Goal: Transaction & Acquisition: Purchase product/service

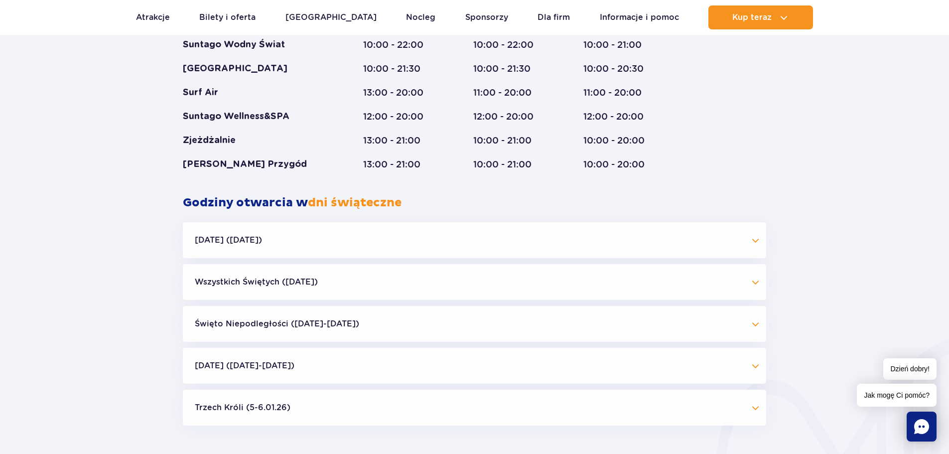
scroll to position [847, 0]
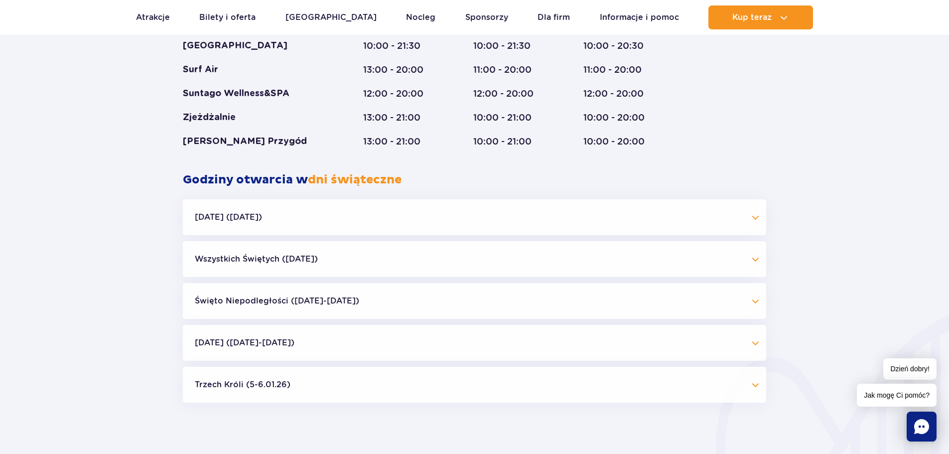
click at [539, 207] on button "Halloween (31.10.25)" at bounding box center [474, 217] width 583 height 36
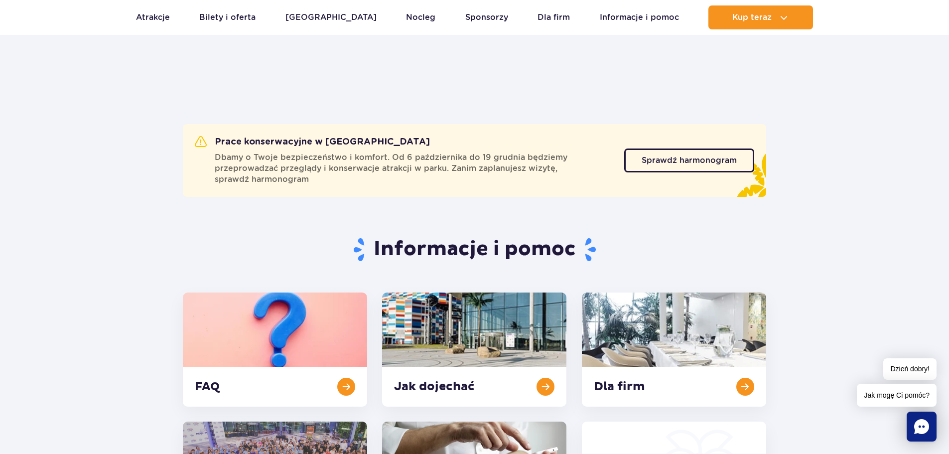
scroll to position [0, 0]
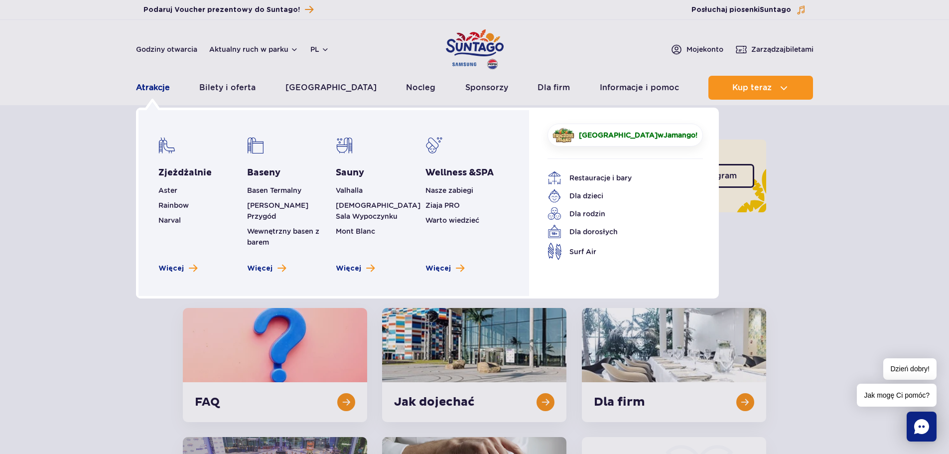
click at [156, 92] on link "Atrakcje" at bounding box center [153, 88] width 34 height 24
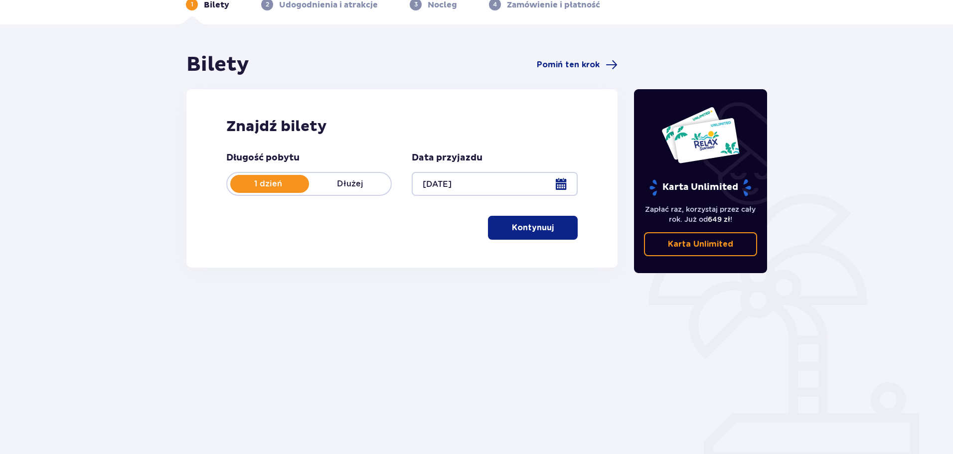
scroll to position [54, 0]
click at [541, 233] on button "Kontynuuj" at bounding box center [533, 227] width 90 height 24
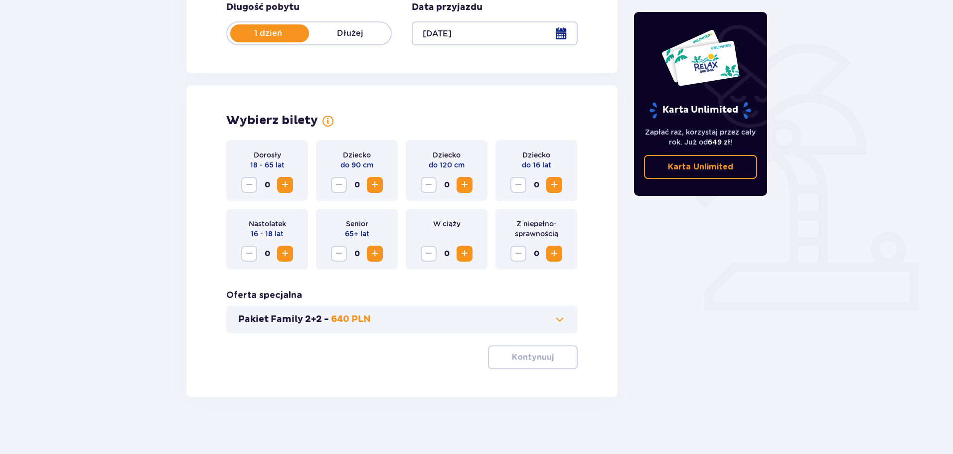
scroll to position [207, 0]
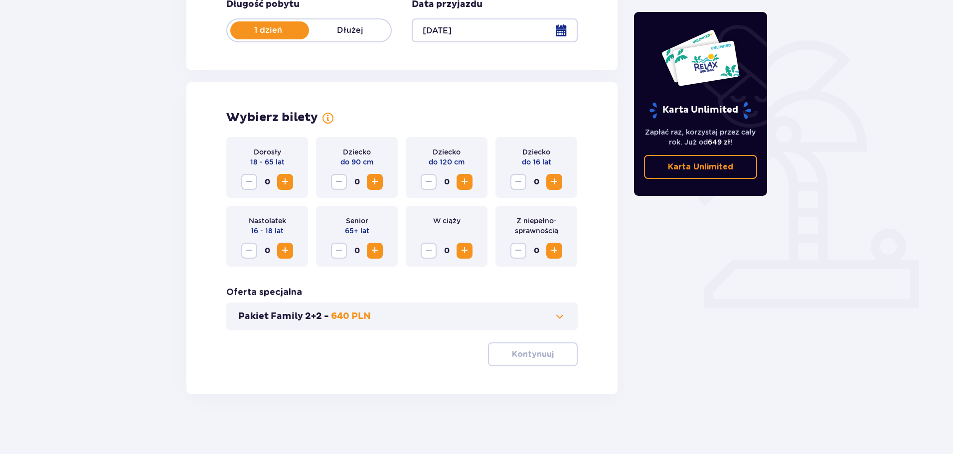
click at [278, 180] on button "Zwiększ" at bounding box center [285, 182] width 16 height 16
click at [287, 183] on span "Zwiększ" at bounding box center [285, 182] width 12 height 12
click at [528, 361] on button "Kontynuuj" at bounding box center [533, 354] width 90 height 24
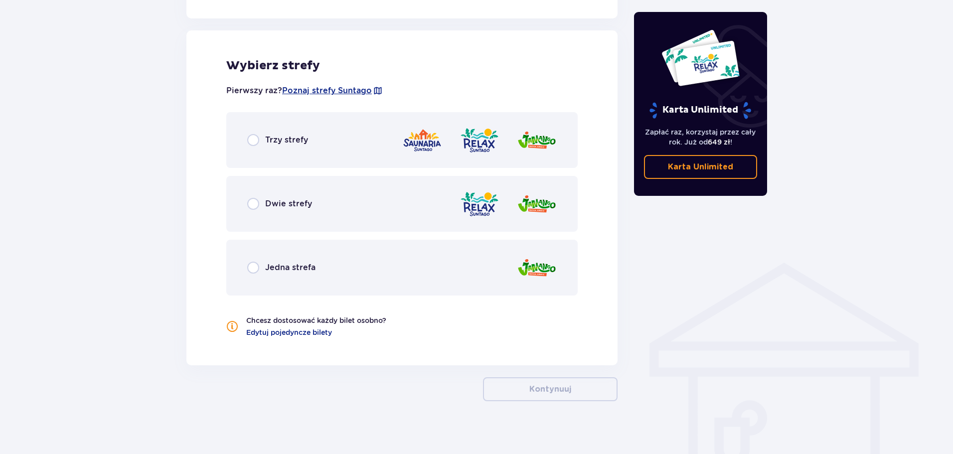
scroll to position [553, 0]
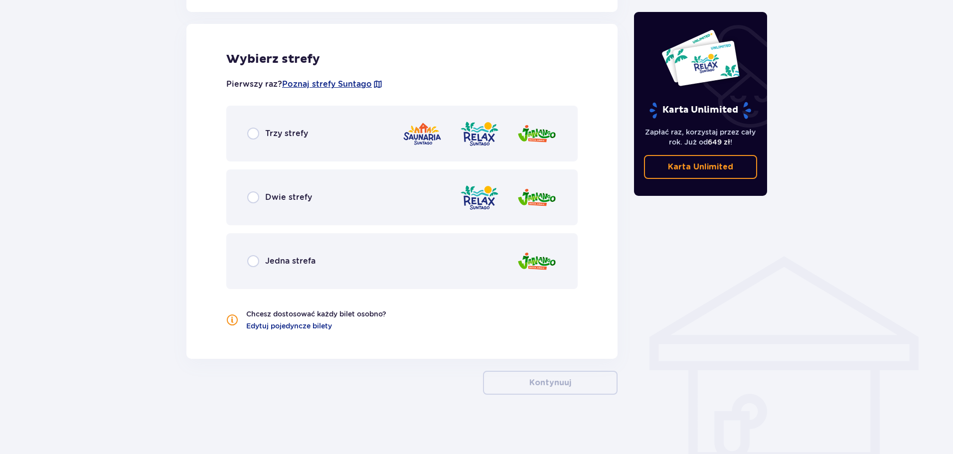
click at [248, 198] on input "radio" at bounding box center [253, 197] width 12 height 12
radio input "true"
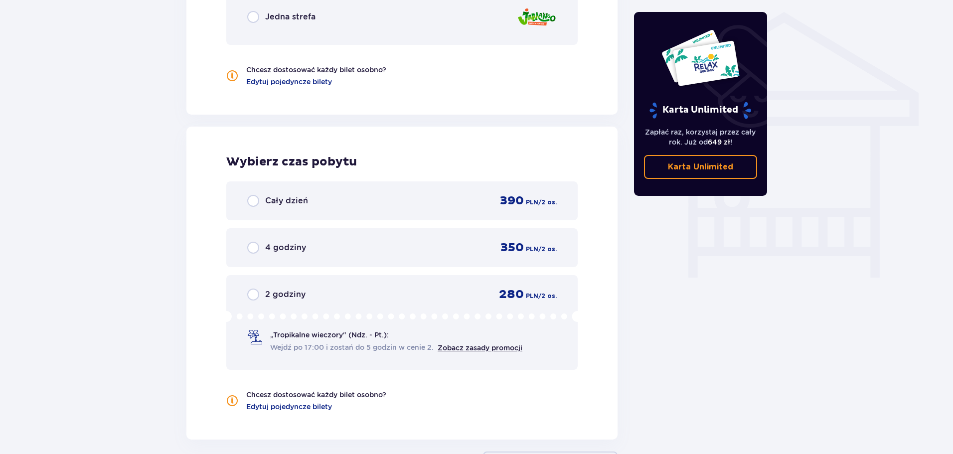
scroll to position [779, 0]
